Goal: Task Accomplishment & Management: Use online tool/utility

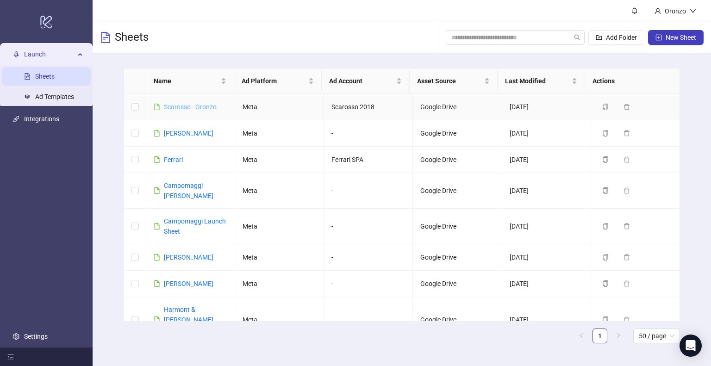
click at [172, 106] on link "Scarosso - Oronzo" at bounding box center [190, 106] width 53 height 7
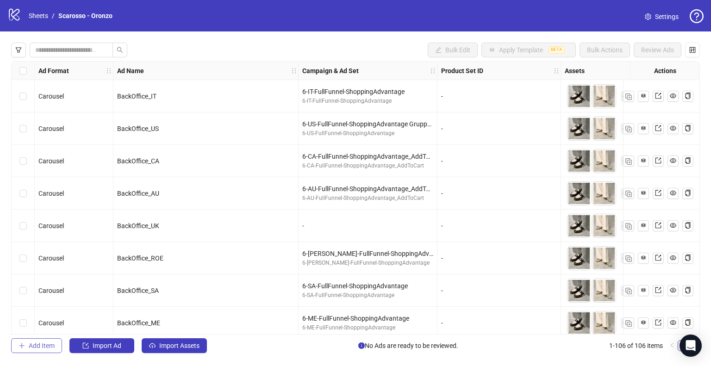
click at [41, 345] on span "Add Item" at bounding box center [42, 345] width 26 height 7
click at [44, 351] on button "Add Item" at bounding box center [36, 345] width 51 height 15
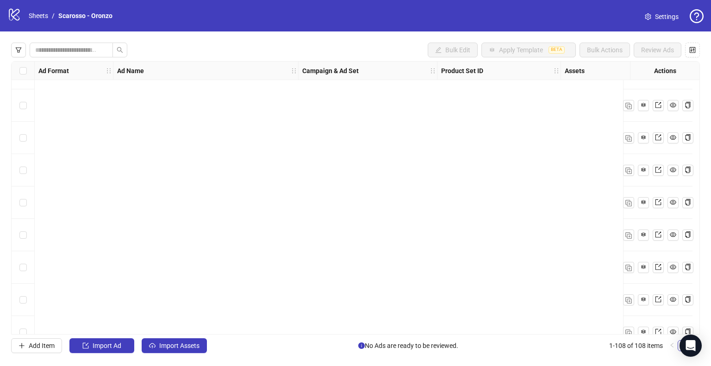
scroll to position [3246, 0]
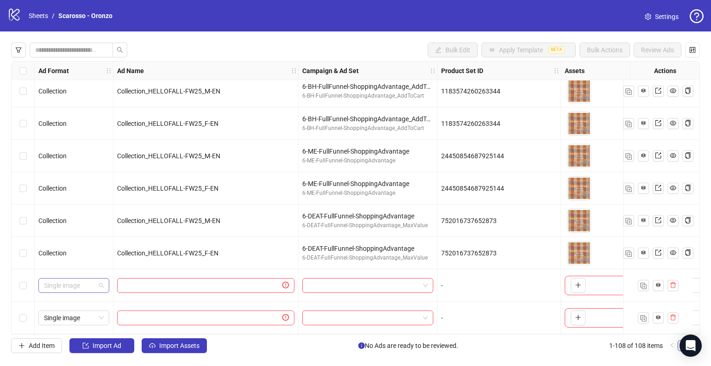
click at [89, 283] on span "Single image" at bounding box center [74, 285] width 60 height 14
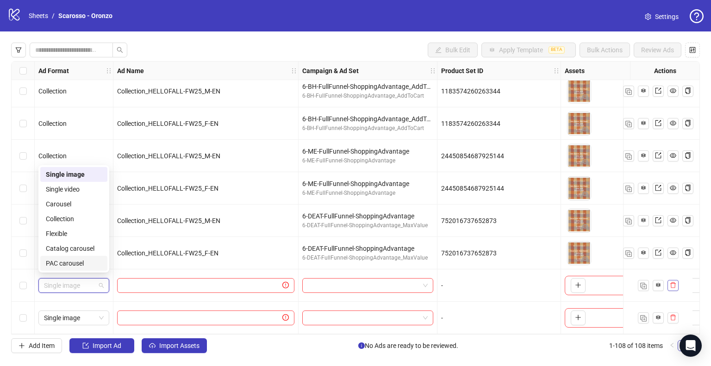
click at [669, 284] on icon "delete" at bounding box center [672, 285] width 6 height 6
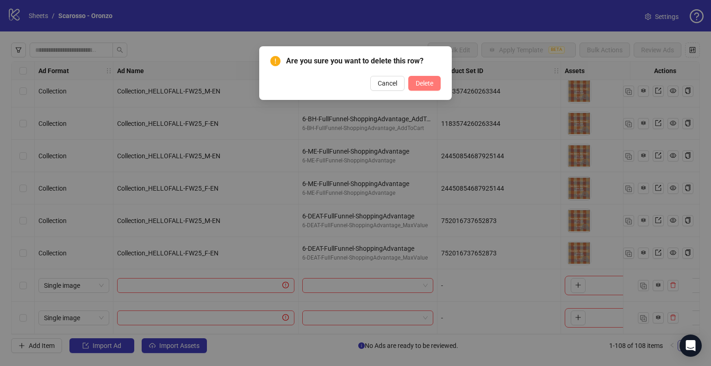
click at [427, 85] on span "Delete" at bounding box center [424, 83] width 18 height 7
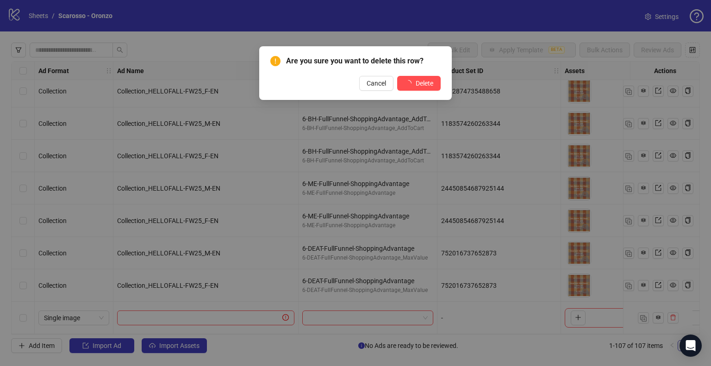
scroll to position [3214, 0]
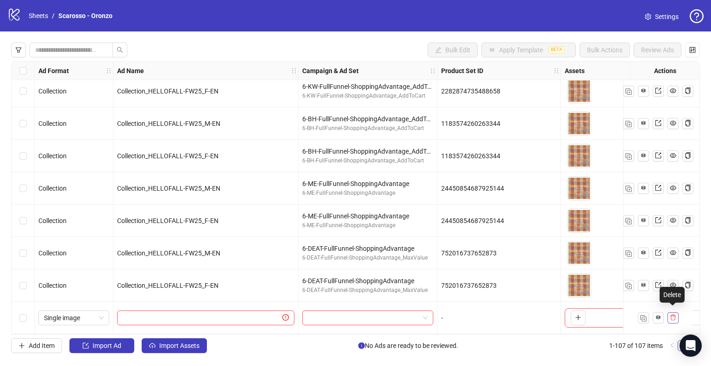
click at [667, 314] on button "button" at bounding box center [672, 317] width 11 height 11
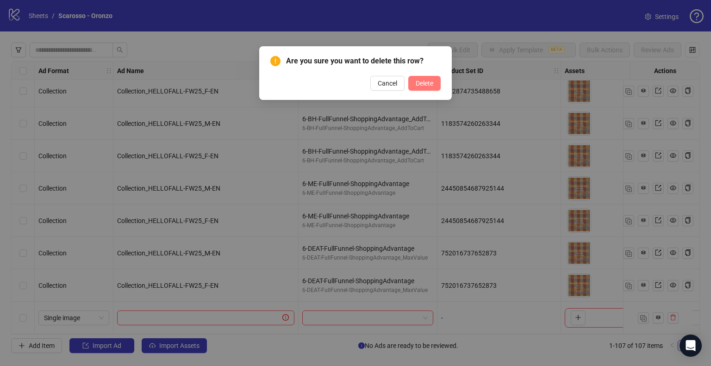
click at [421, 86] on span "Delete" at bounding box center [424, 83] width 18 height 7
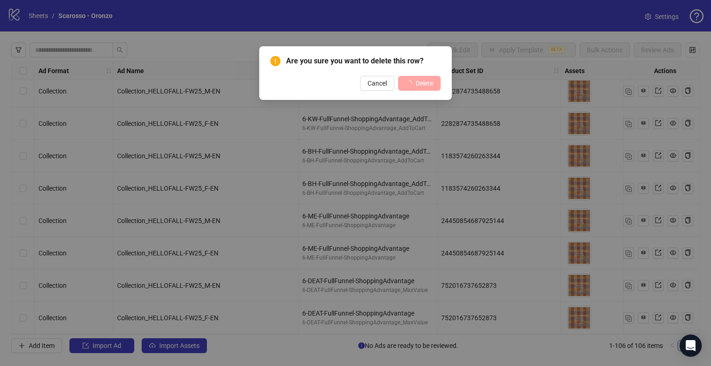
scroll to position [3182, 0]
